Goal: Task Accomplishment & Management: Use online tool/utility

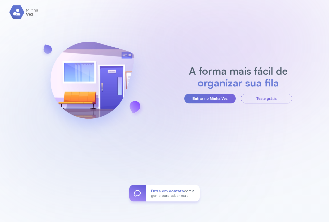
click at [216, 103] on div "A forma mais fácil de organizar sua fila Entrar no Minha Vez Teste grátis Entre…" at bounding box center [164, 111] width 329 height 222
click at [214, 99] on button "Entrar no Minha Vez" at bounding box center [209, 99] width 51 height 10
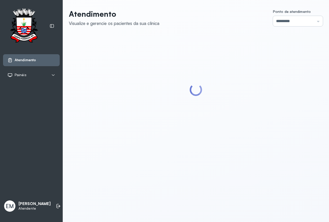
click at [294, 22] on input "*********" at bounding box center [298, 21] width 50 height 10
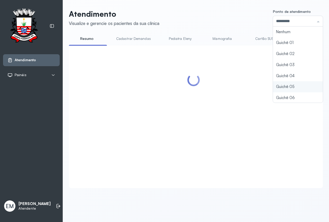
click at [270, 85] on div "Atendimento Visualize e gerencie os pacientes da sua clínica Ponto de atendimen…" at bounding box center [196, 98] width 254 height 179
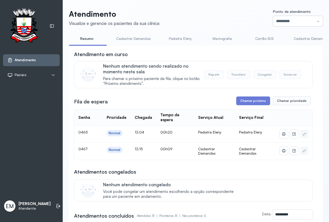
drag, startPoint x: 302, startPoint y: 23, endPoint x: 273, endPoint y: 62, distance: 48.9
click at [300, 25] on input "*********" at bounding box center [298, 21] width 50 height 10
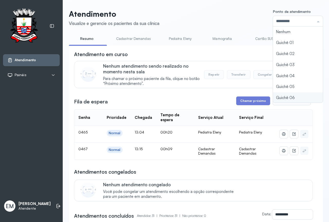
type input "*********"
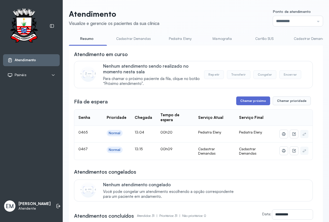
click at [254, 101] on button "Chamar próximo" at bounding box center [253, 100] width 34 height 9
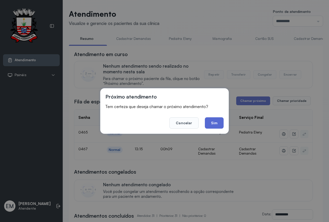
click at [213, 121] on button "Sim" at bounding box center [214, 122] width 19 height 11
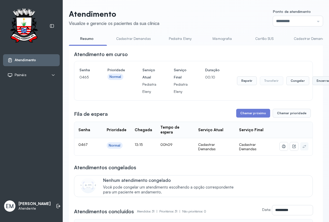
click at [321, 84] on button "Encerrar" at bounding box center [324, 80] width 22 height 9
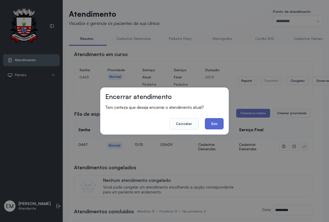
click at [206, 122] on button "Sim" at bounding box center [214, 123] width 19 height 11
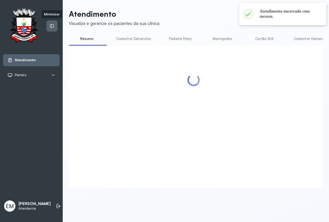
click at [49, 25] on div at bounding box center [52, 26] width 11 height 11
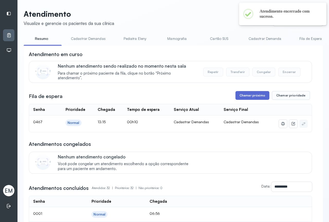
click at [253, 96] on button "Chamar próximo" at bounding box center [253, 95] width 34 height 9
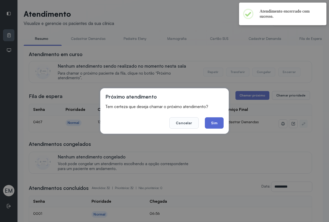
click at [211, 121] on button "Sim" at bounding box center [214, 122] width 19 height 11
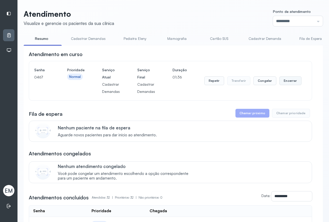
click at [284, 84] on button "Encerrar" at bounding box center [291, 80] width 22 height 9
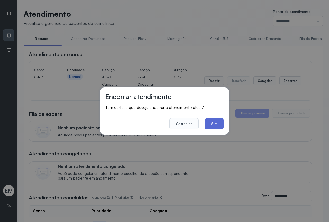
click at [217, 124] on button "Sim" at bounding box center [214, 123] width 19 height 11
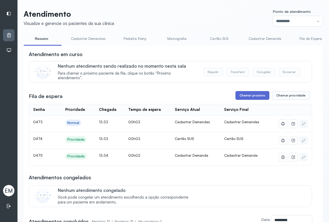
click at [251, 95] on button "Chamar próximo" at bounding box center [253, 95] width 34 height 9
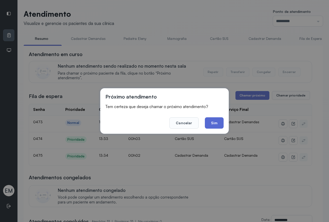
click at [216, 120] on button "Sim" at bounding box center [214, 122] width 19 height 11
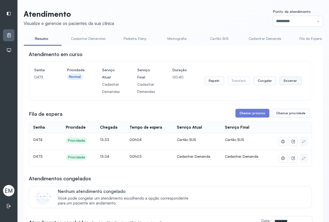
click at [281, 82] on button "Encerrar" at bounding box center [291, 80] width 22 height 9
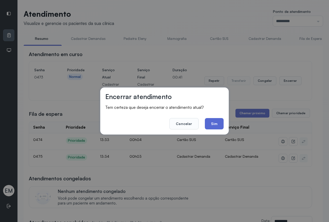
click at [215, 120] on button "Sim" at bounding box center [214, 123] width 19 height 11
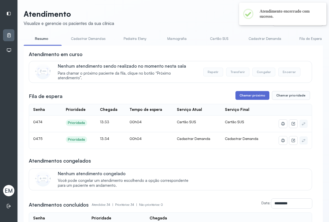
click at [252, 96] on button "Chamar próximo" at bounding box center [253, 95] width 34 height 9
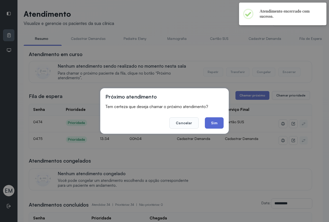
click at [217, 120] on button "Sim" at bounding box center [214, 122] width 19 height 11
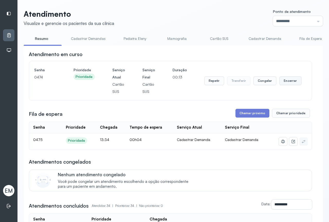
click at [289, 84] on button "Encerrar" at bounding box center [291, 80] width 22 height 9
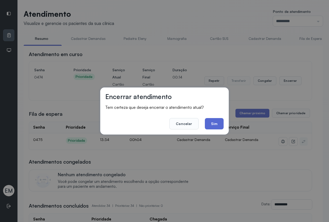
click at [218, 119] on button "Sim" at bounding box center [214, 123] width 19 height 11
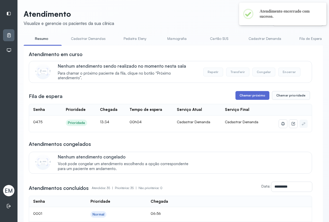
click at [261, 96] on button "Chamar próximo" at bounding box center [253, 95] width 34 height 9
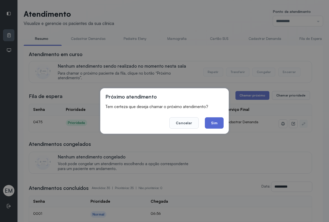
click at [216, 121] on button "Sim" at bounding box center [214, 122] width 19 height 11
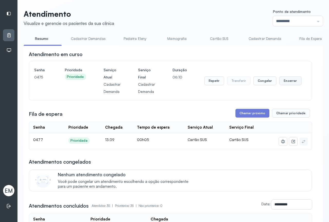
click at [290, 81] on button "Encerrar" at bounding box center [291, 80] width 22 height 9
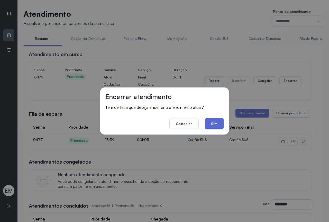
click at [211, 123] on button "Sim" at bounding box center [214, 123] width 19 height 11
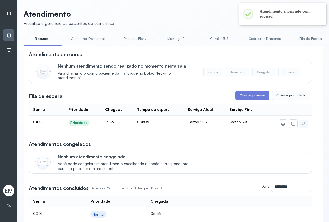
click at [251, 99] on button "Chamar próximo" at bounding box center [253, 95] width 34 height 9
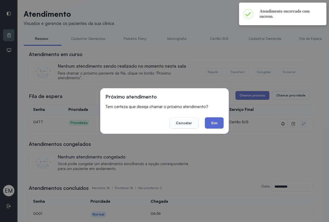
click at [214, 122] on button "Sim" at bounding box center [214, 122] width 19 height 11
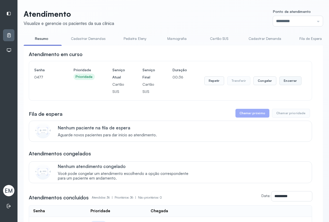
click at [283, 84] on button "Encerrar" at bounding box center [291, 80] width 22 height 9
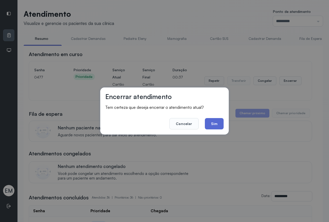
click at [211, 126] on button "Sim" at bounding box center [214, 123] width 19 height 11
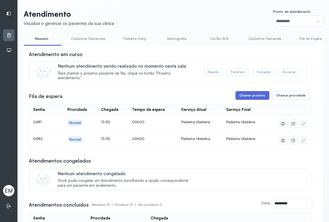
drag, startPoint x: 211, startPoint y: 126, endPoint x: 251, endPoint y: 95, distance: 50.6
click at [251, 95] on button "Chamar próximo" at bounding box center [253, 95] width 34 height 9
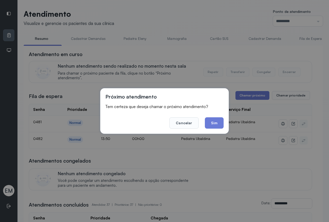
drag, startPoint x: 214, startPoint y: 121, endPoint x: 209, endPoint y: 124, distance: 5.9
click at [211, 123] on button "Sim" at bounding box center [214, 122] width 19 height 11
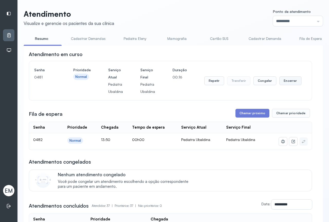
click at [289, 82] on button "Encerrar" at bounding box center [291, 80] width 22 height 9
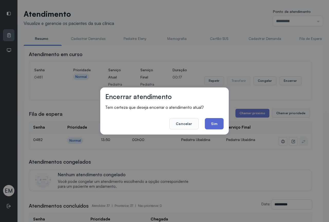
click at [212, 120] on button "Sim" at bounding box center [214, 123] width 19 height 11
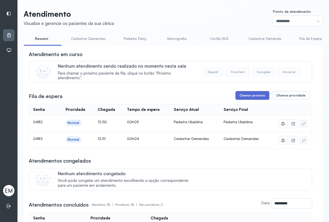
click at [243, 100] on button "Chamar próximo" at bounding box center [253, 95] width 34 height 9
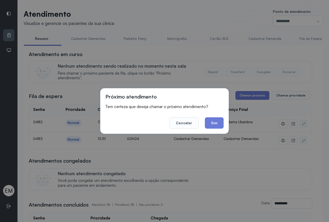
click at [209, 120] on button "Sim" at bounding box center [214, 122] width 19 height 11
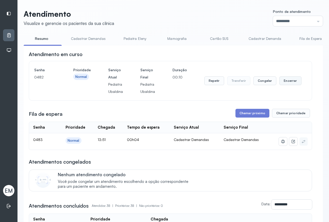
click at [284, 79] on button "Encerrar" at bounding box center [291, 80] width 22 height 9
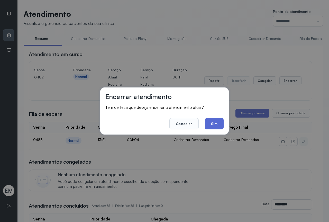
click at [210, 124] on button "Sim" at bounding box center [214, 123] width 19 height 11
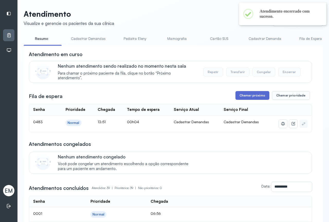
click at [255, 96] on button "Chamar próximo" at bounding box center [253, 95] width 34 height 9
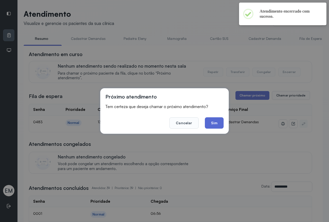
click at [213, 127] on button "Sim" at bounding box center [214, 122] width 19 height 11
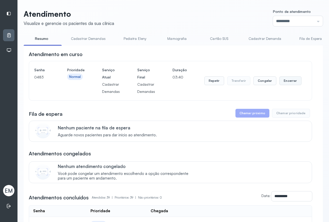
drag, startPoint x: 289, startPoint y: 83, endPoint x: 285, endPoint y: 84, distance: 3.7
click at [285, 84] on button "Encerrar" at bounding box center [291, 80] width 22 height 9
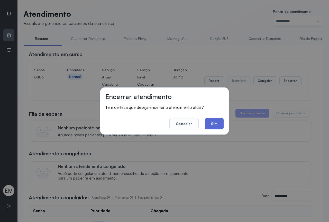
click at [215, 126] on button "Sim" at bounding box center [214, 123] width 19 height 11
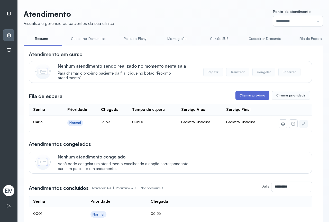
click at [256, 98] on button "Chamar próximo" at bounding box center [253, 95] width 34 height 9
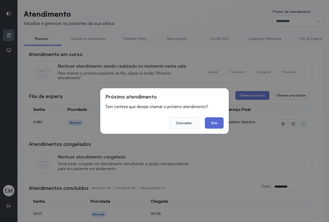
click at [220, 121] on button "Sim" at bounding box center [214, 122] width 19 height 11
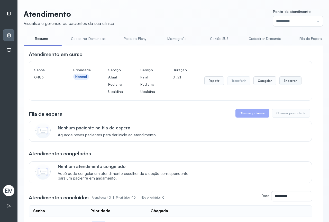
click at [283, 78] on button "Encerrar" at bounding box center [291, 80] width 22 height 9
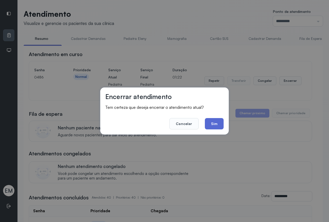
click at [215, 126] on button "Sim" at bounding box center [214, 123] width 19 height 11
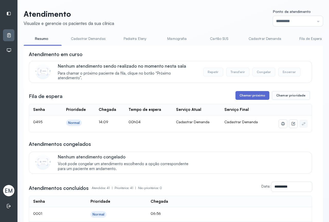
click at [243, 93] on button "Chamar próximo" at bounding box center [253, 95] width 34 height 9
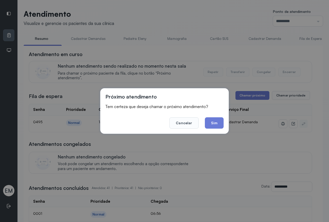
drag, startPoint x: 210, startPoint y: 121, endPoint x: 131, endPoint y: 21, distance: 127.5
click at [209, 118] on button "Sim" at bounding box center [214, 122] width 19 height 11
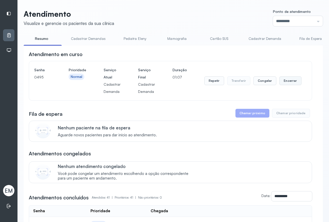
click at [290, 83] on button "Encerrar" at bounding box center [291, 80] width 22 height 9
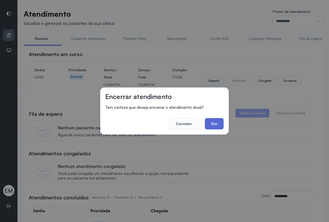
click at [210, 122] on button "Sim" at bounding box center [214, 123] width 19 height 11
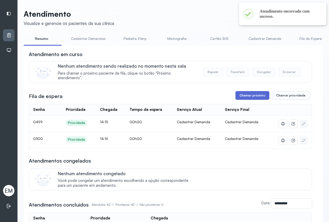
click at [254, 94] on button "Chamar próximo" at bounding box center [253, 95] width 34 height 9
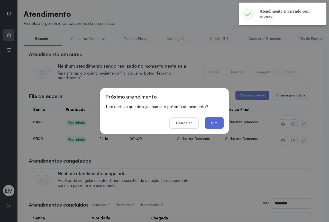
click at [223, 122] on button "Sim" at bounding box center [214, 122] width 19 height 11
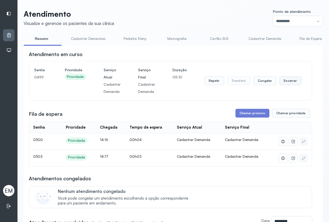
click at [288, 82] on button "Encerrar" at bounding box center [291, 80] width 22 height 9
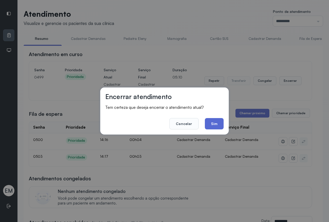
click at [219, 129] on button "Sim" at bounding box center [214, 123] width 19 height 11
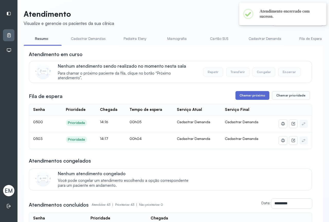
click at [259, 100] on button "Chamar próximo" at bounding box center [253, 95] width 34 height 9
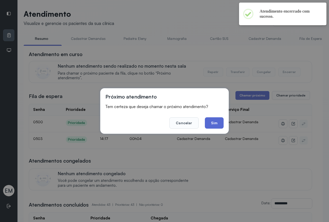
click at [215, 122] on button "Sim" at bounding box center [214, 122] width 19 height 11
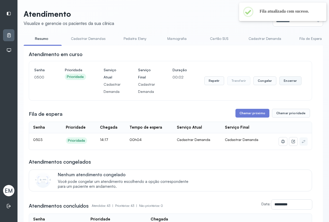
click at [288, 85] on button "Encerrar" at bounding box center [291, 80] width 22 height 9
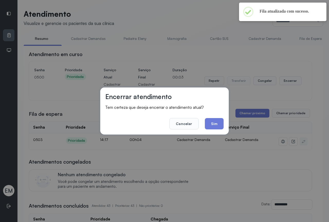
click at [222, 118] on footer "Cancelar Sim" at bounding box center [164, 120] width 118 height 19
click at [216, 121] on button "Sim" at bounding box center [214, 123] width 19 height 11
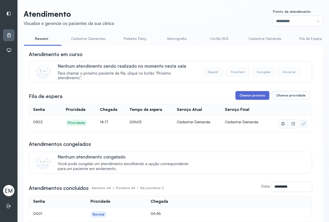
click at [254, 100] on button "Chamar próximo" at bounding box center [253, 95] width 34 height 9
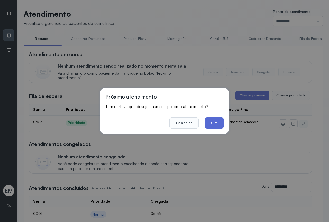
click at [216, 123] on button "Sim" at bounding box center [214, 122] width 19 height 11
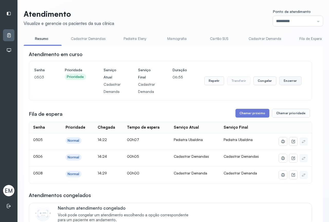
click at [281, 81] on button "Encerrar" at bounding box center [291, 80] width 22 height 9
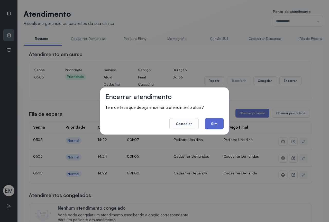
click at [213, 123] on button "Sim" at bounding box center [214, 123] width 19 height 11
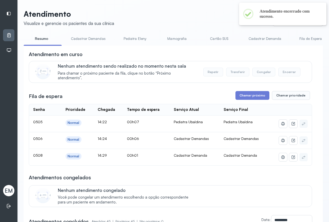
click at [251, 99] on button "Chamar próximo" at bounding box center [253, 95] width 34 height 9
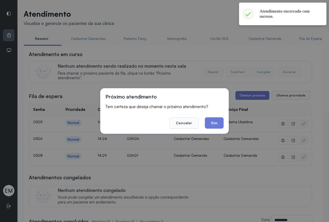
click at [213, 125] on button "Sim" at bounding box center [214, 122] width 19 height 11
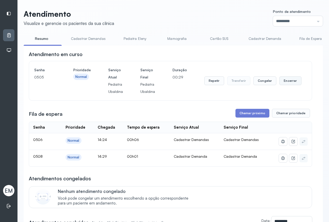
click at [287, 84] on button "Encerrar" at bounding box center [291, 80] width 22 height 9
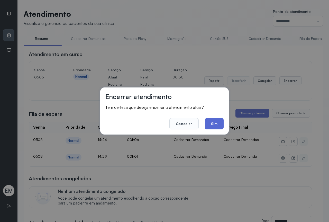
click at [208, 124] on button "Sim" at bounding box center [214, 123] width 19 height 11
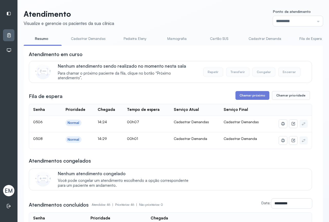
click at [251, 97] on button "Chamar próximo" at bounding box center [253, 95] width 34 height 9
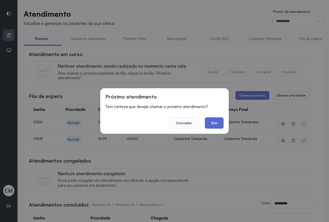
click at [210, 120] on button "Sim" at bounding box center [214, 122] width 19 height 11
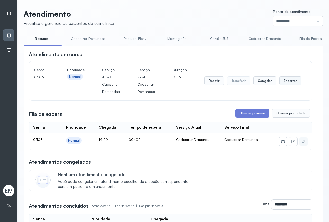
click at [282, 84] on button "Encerrar" at bounding box center [291, 80] width 22 height 9
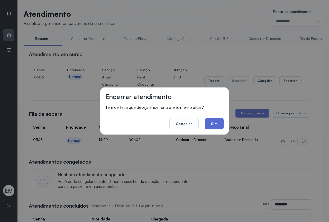
click at [217, 120] on button "Sim" at bounding box center [214, 123] width 19 height 11
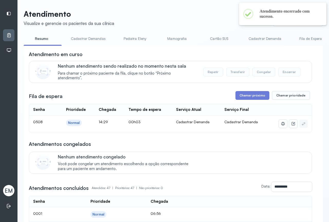
click at [251, 98] on button "Chamar próximo" at bounding box center [253, 95] width 34 height 9
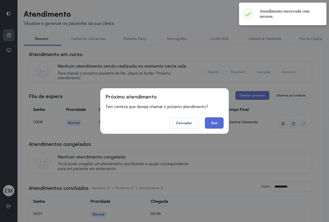
click at [217, 121] on button "Sim" at bounding box center [214, 122] width 19 height 11
